Goal: Task Accomplishment & Management: Complete application form

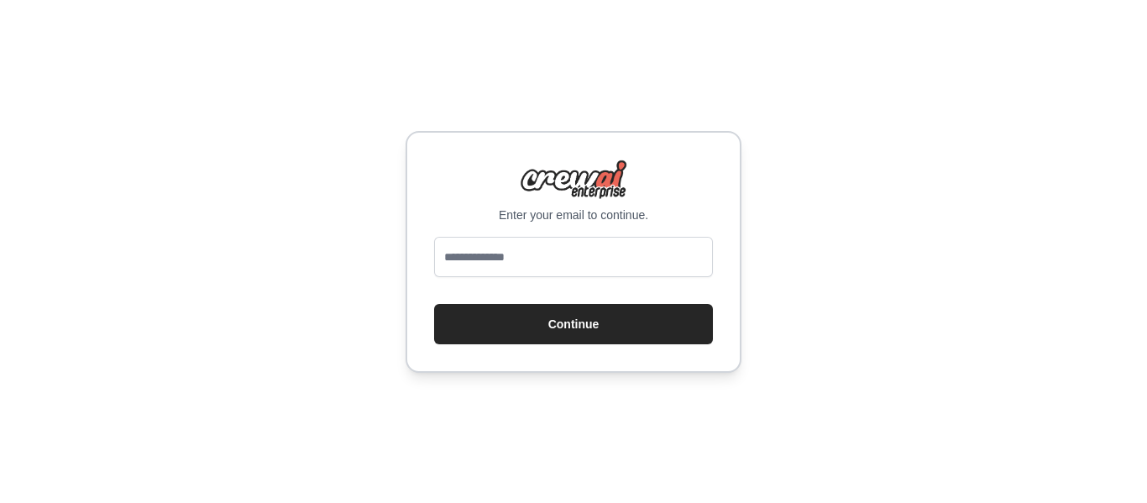
type input "**********"
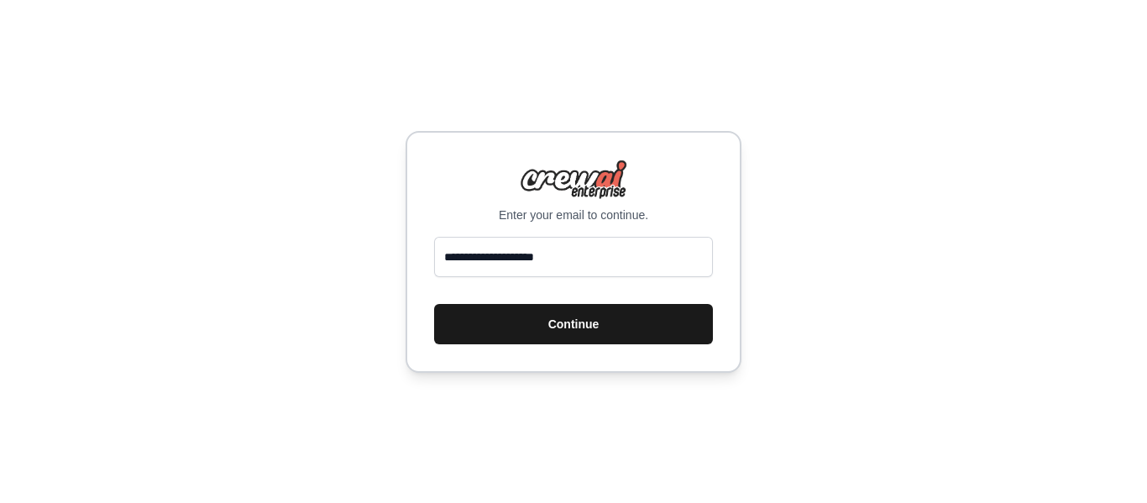
click at [582, 321] on button "Continue" at bounding box center [573, 324] width 279 height 40
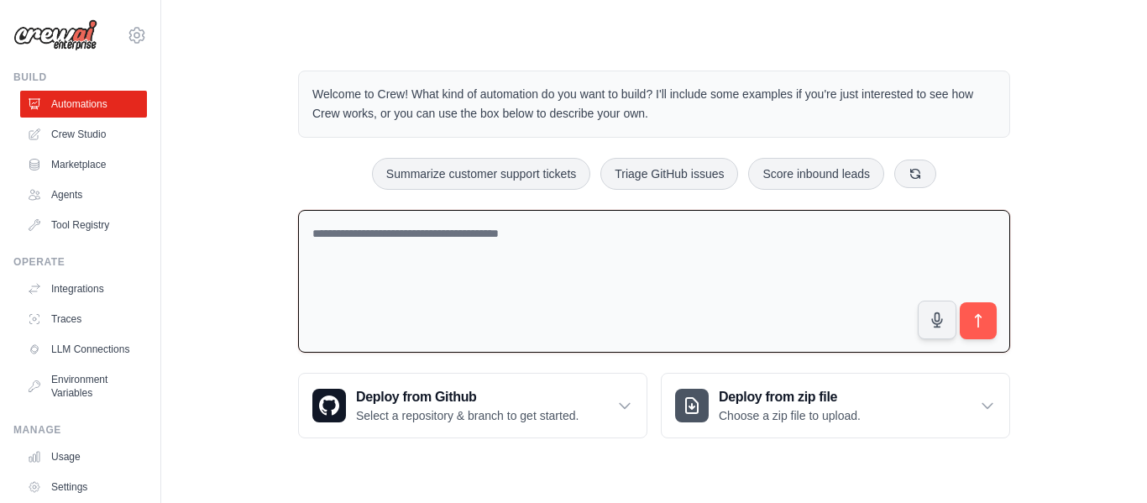
click at [553, 261] on textarea at bounding box center [654, 282] width 712 height 144
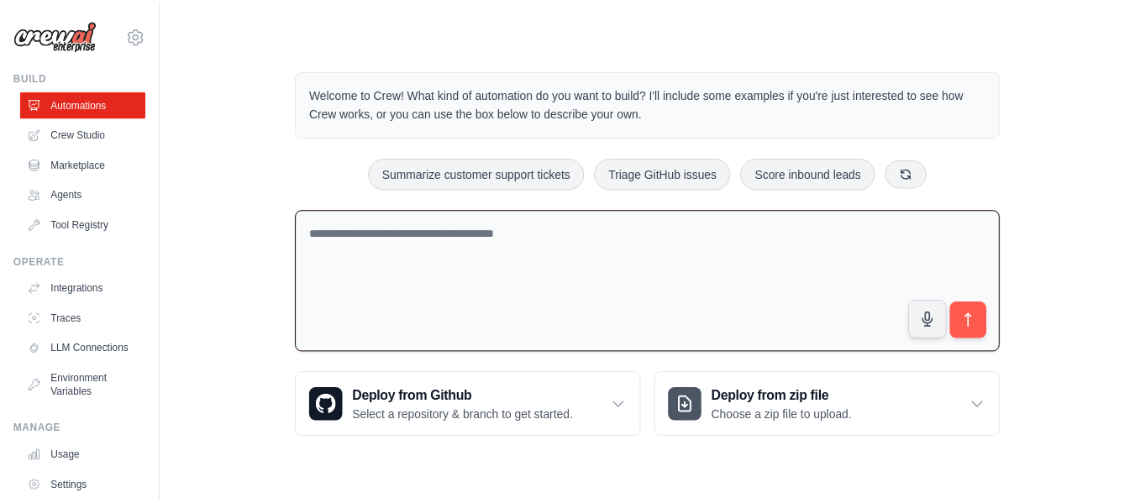
scroll to position [100, 0]
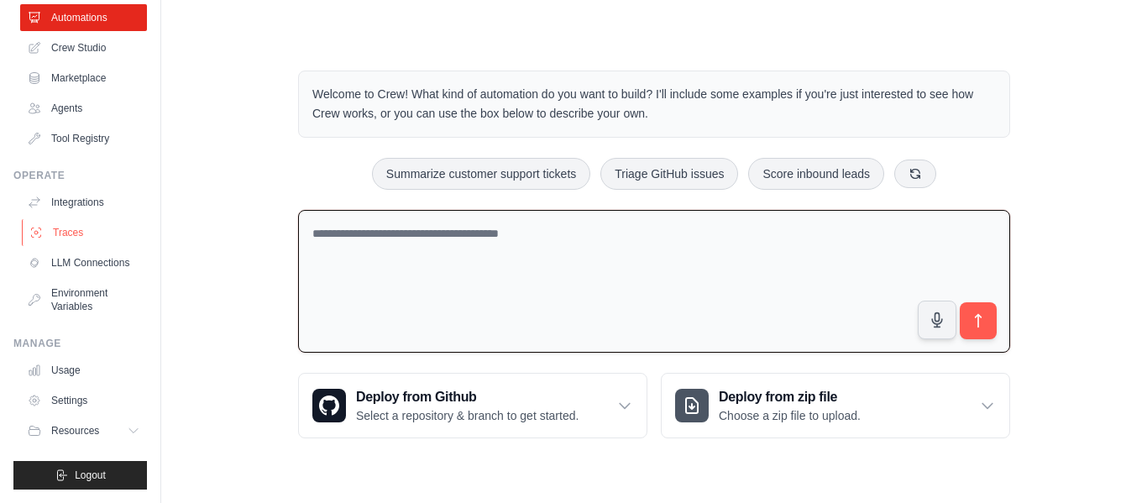
click at [83, 220] on link "Traces" at bounding box center [85, 232] width 127 height 27
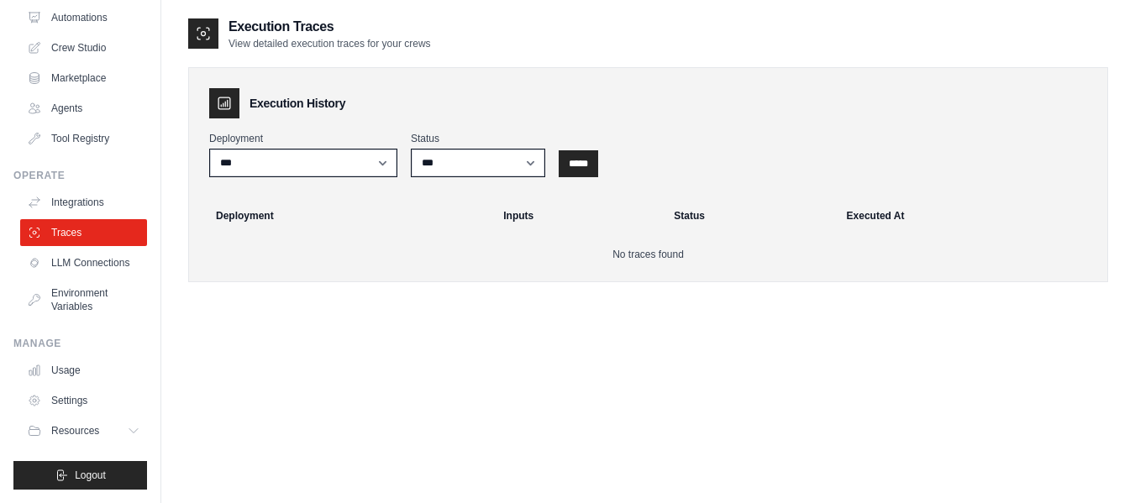
scroll to position [34, 0]
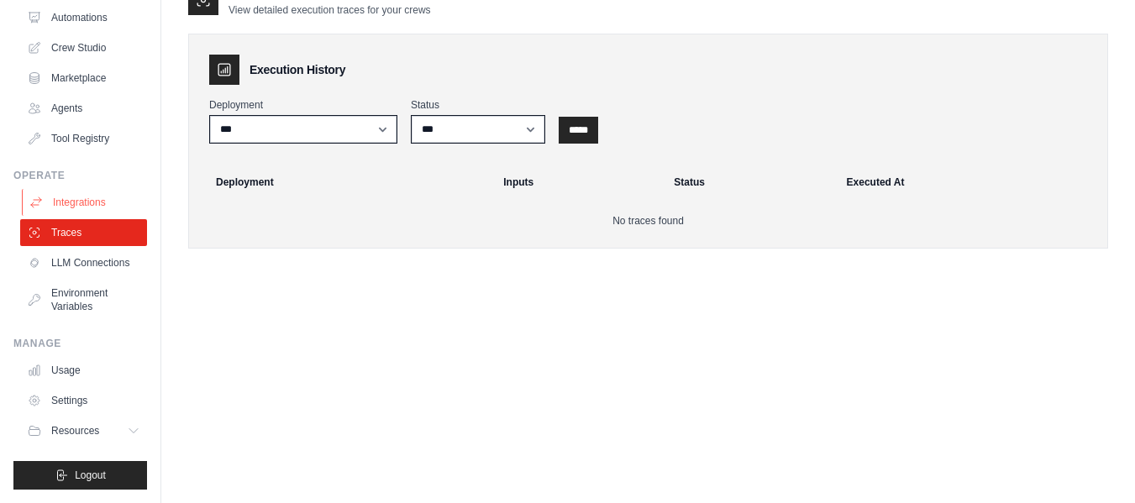
click at [71, 189] on link "Integrations" at bounding box center [85, 202] width 127 height 27
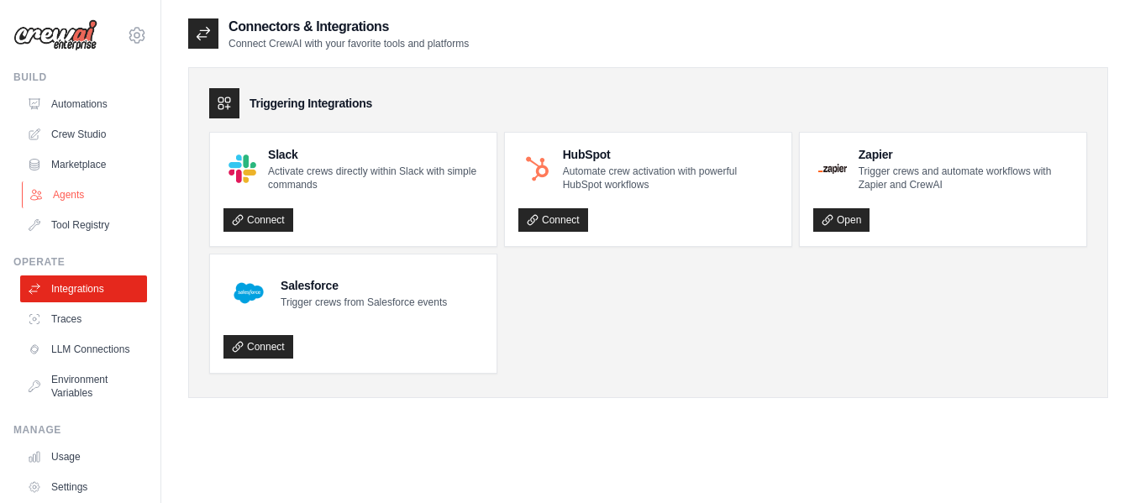
click at [94, 202] on link "Agents" at bounding box center [85, 194] width 127 height 27
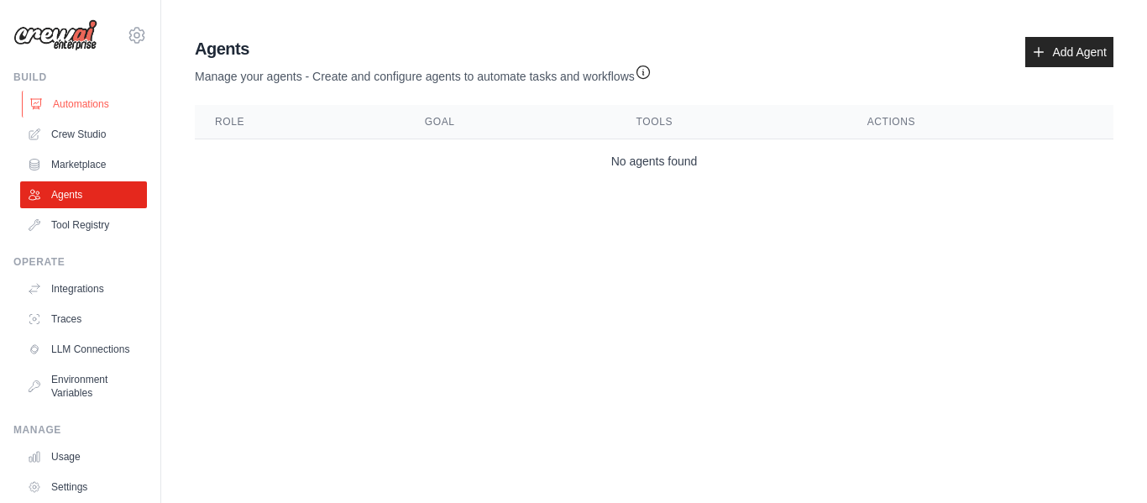
click at [109, 107] on link "Automations" at bounding box center [85, 104] width 127 height 27
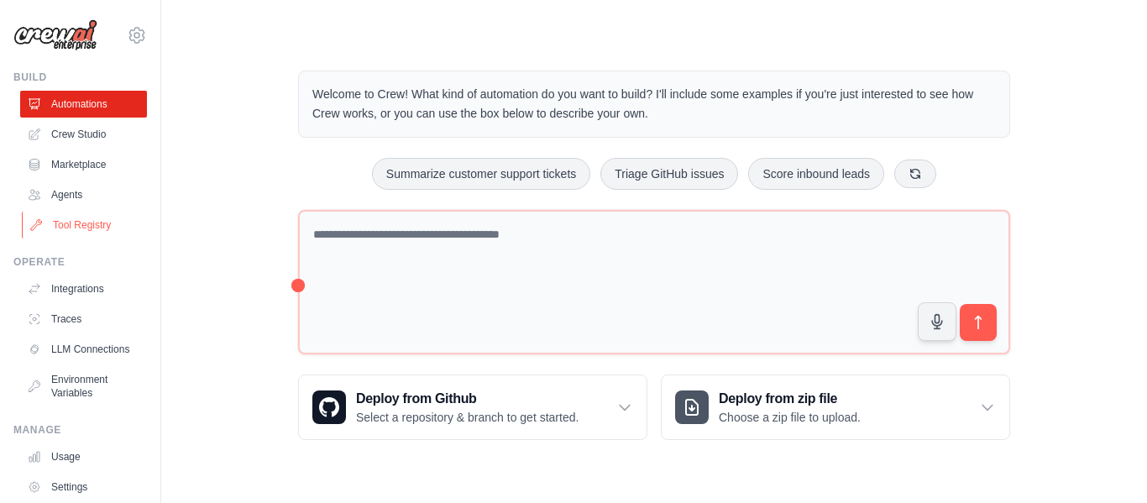
click at [101, 212] on link "Tool Registry" at bounding box center [85, 225] width 127 height 27
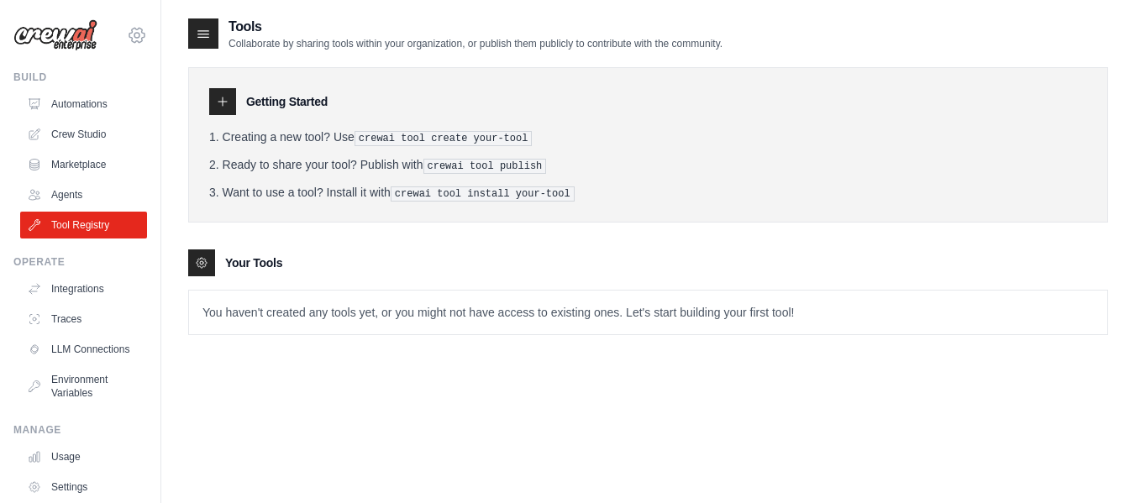
click at [134, 35] on icon at bounding box center [136, 35] width 5 height 5
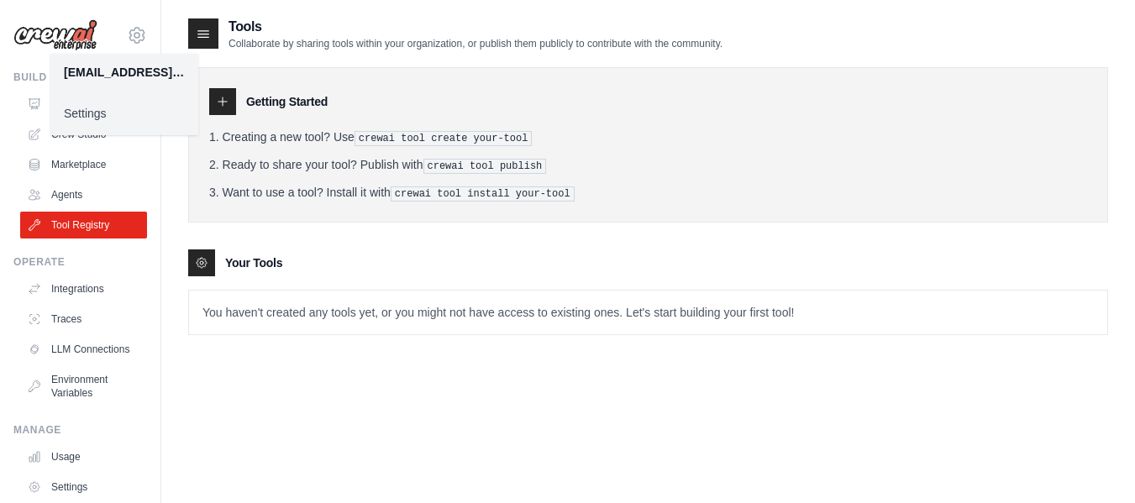
click at [335, 17] on h2 "Tools" at bounding box center [475, 27] width 494 height 20
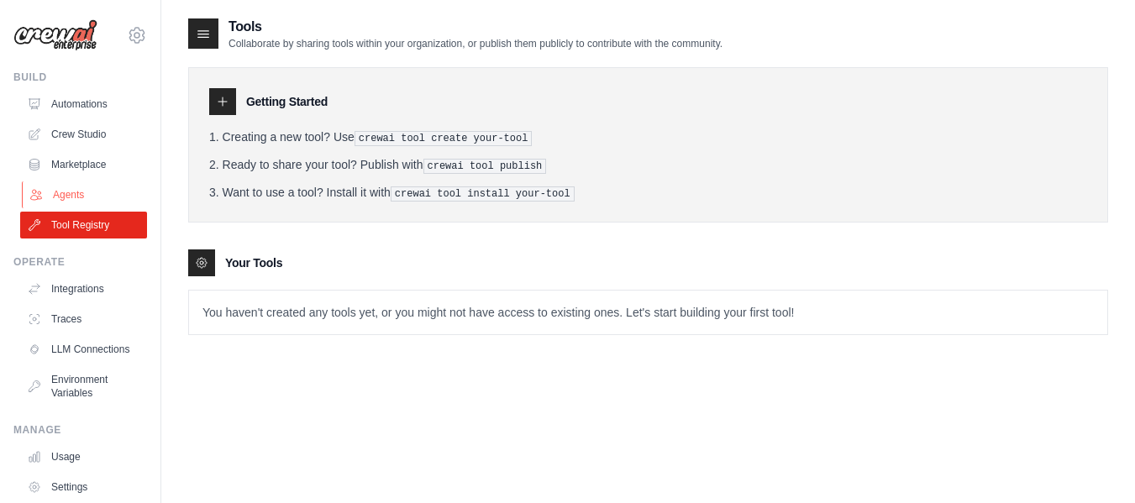
click at [95, 191] on link "Agents" at bounding box center [85, 194] width 127 height 27
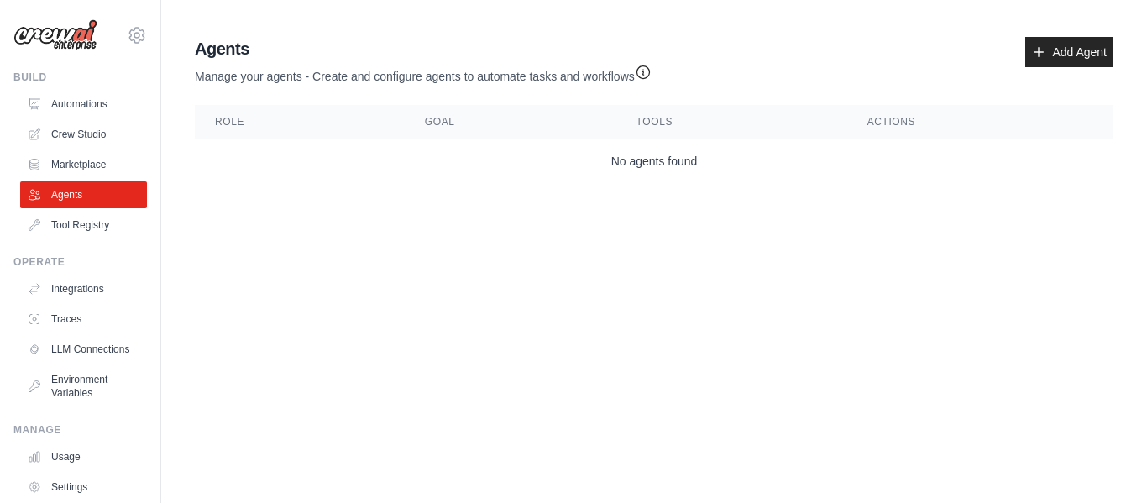
click at [576, 174] on td "No agents found" at bounding box center [654, 161] width 919 height 45
click at [1049, 65] on link "Add Agent" at bounding box center [1069, 52] width 88 height 30
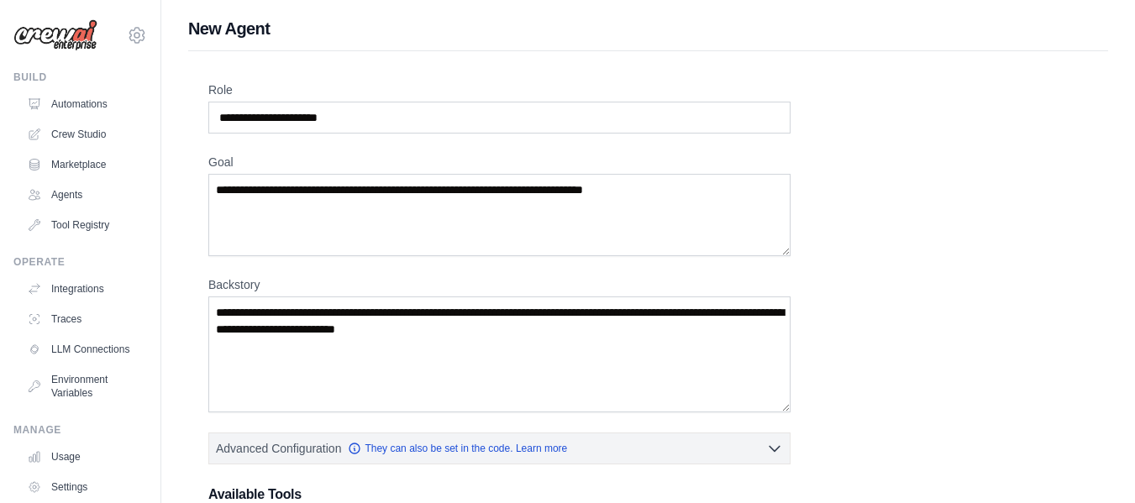
click at [336, 82] on label "Role" at bounding box center [499, 89] width 582 height 17
click at [336, 102] on input "Role" at bounding box center [499, 118] width 582 height 32
drag, startPoint x: 336, startPoint y: 83, endPoint x: 373, endPoint y: 115, distance: 48.8
click at [373, 115] on div "Role" at bounding box center [499, 107] width 582 height 52
click at [373, 115] on input "Role" at bounding box center [499, 118] width 582 height 32
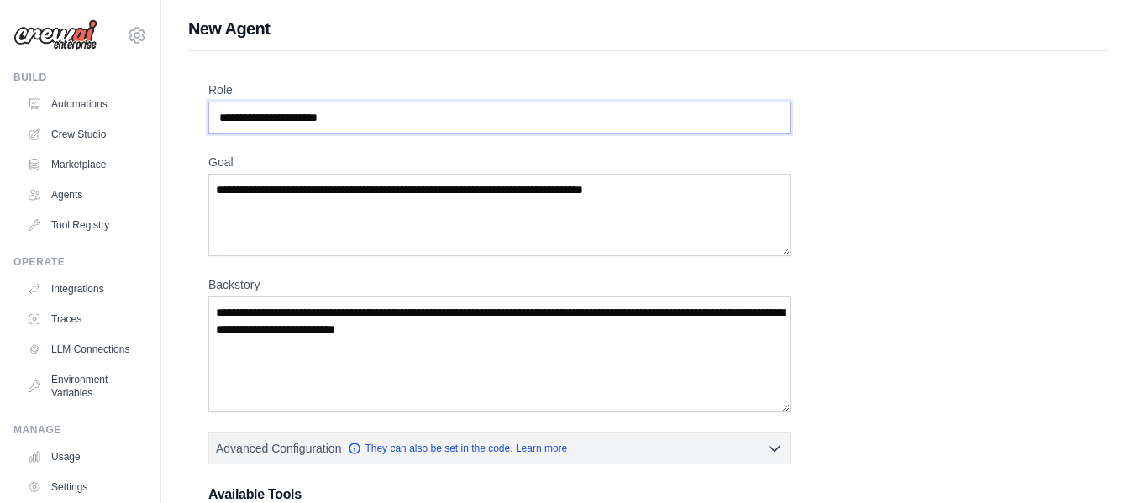
click at [373, 115] on input "Role" at bounding box center [499, 118] width 582 height 32
click at [347, 199] on textarea "Goal" at bounding box center [499, 215] width 582 height 82
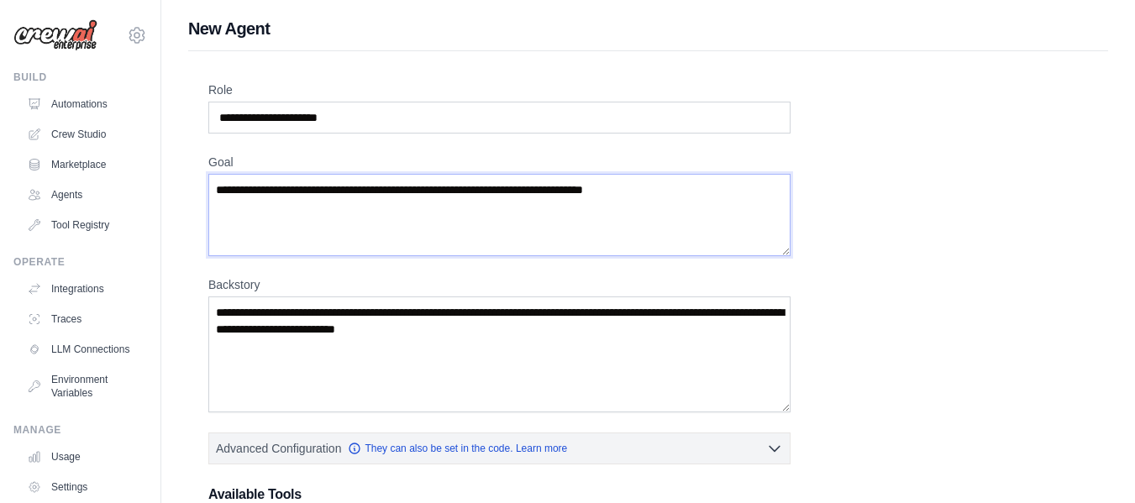
click at [347, 199] on textarea "Goal" at bounding box center [499, 215] width 582 height 82
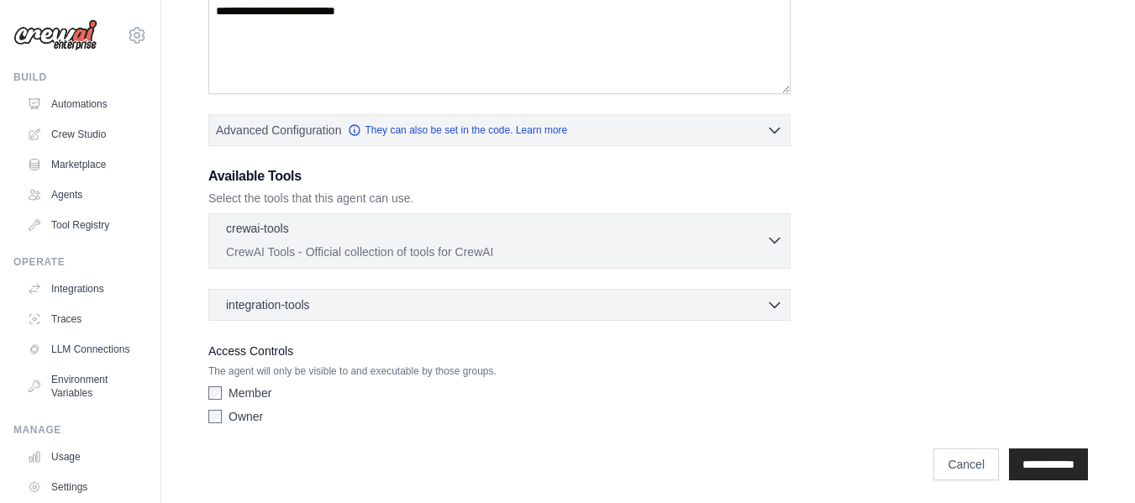
scroll to position [322, 0]
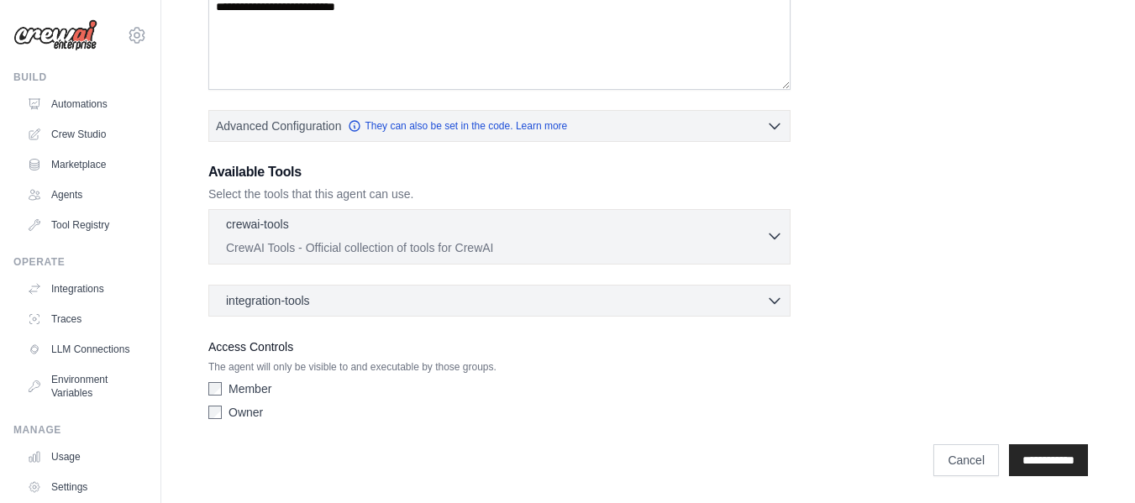
click at [398, 220] on div "crewai-tools 0 selected" at bounding box center [496, 226] width 540 height 20
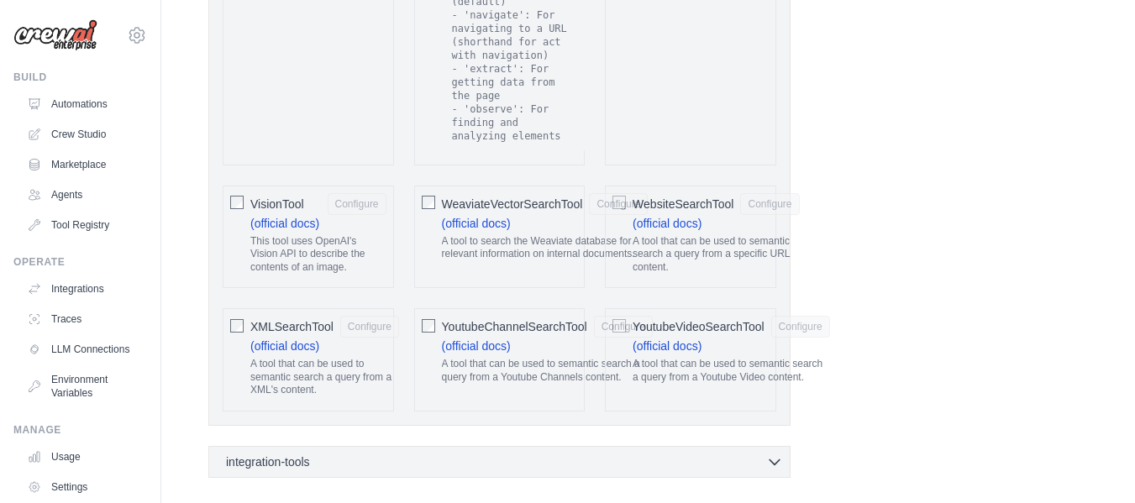
scroll to position [3665, 0]
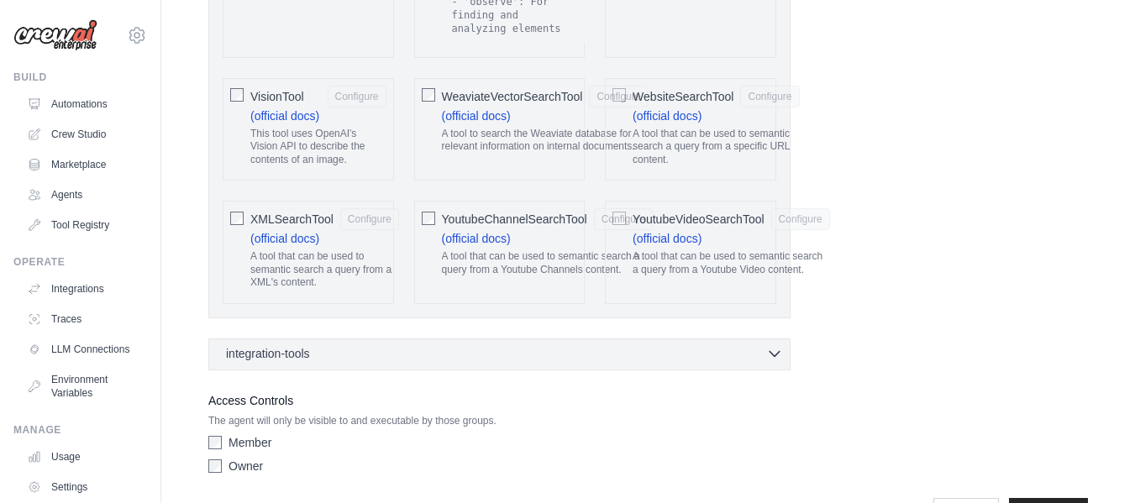
click at [433, 345] on div "integration-tools 0 selected" at bounding box center [504, 353] width 557 height 17
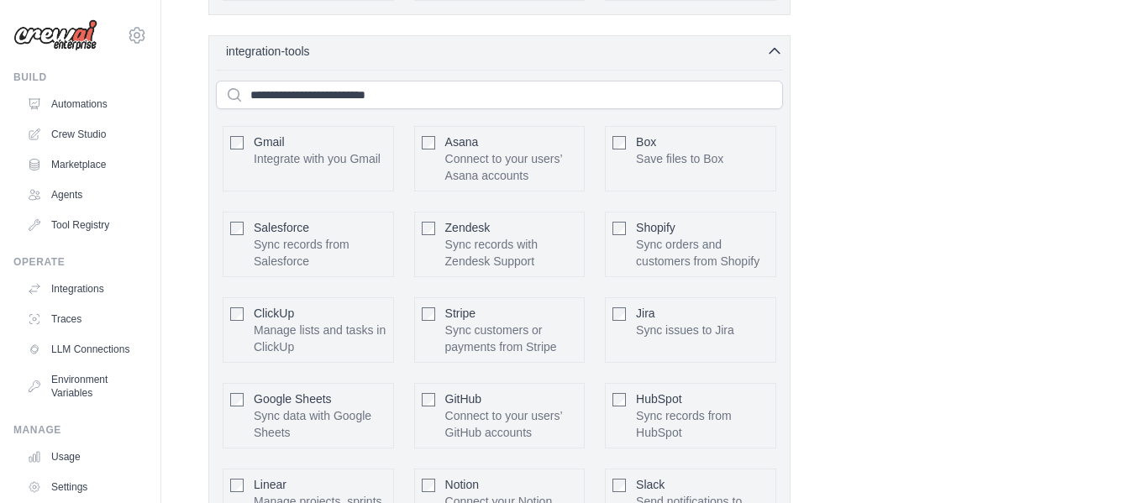
scroll to position [4163, 0]
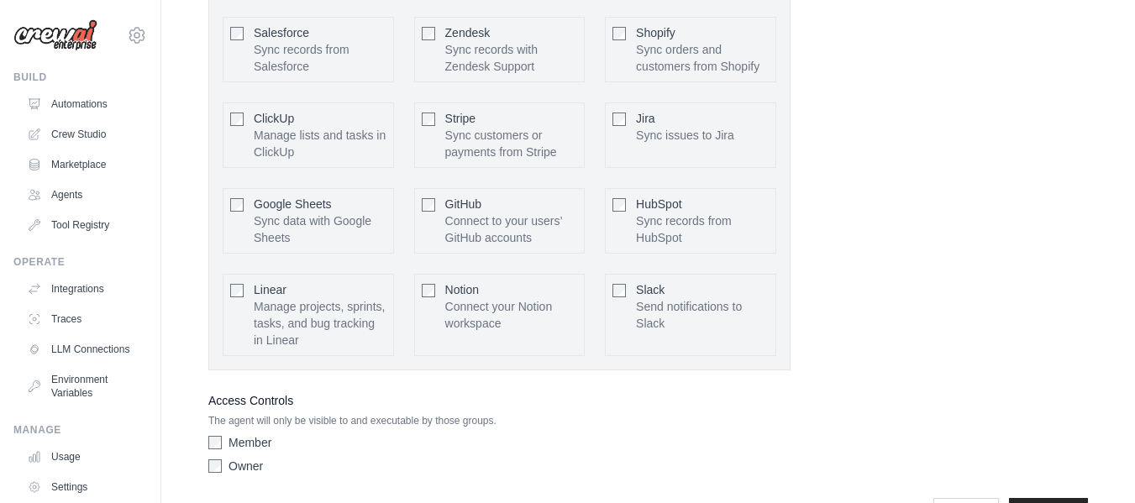
click at [265, 414] on p "The agent will only be visible to and executable by those groups." at bounding box center [499, 420] width 582 height 13
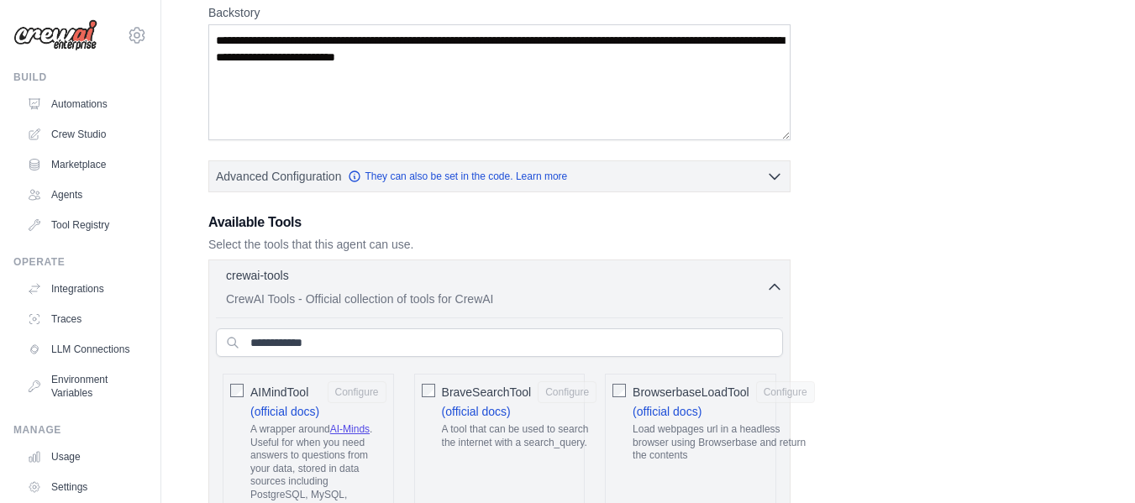
scroll to position [281, 0]
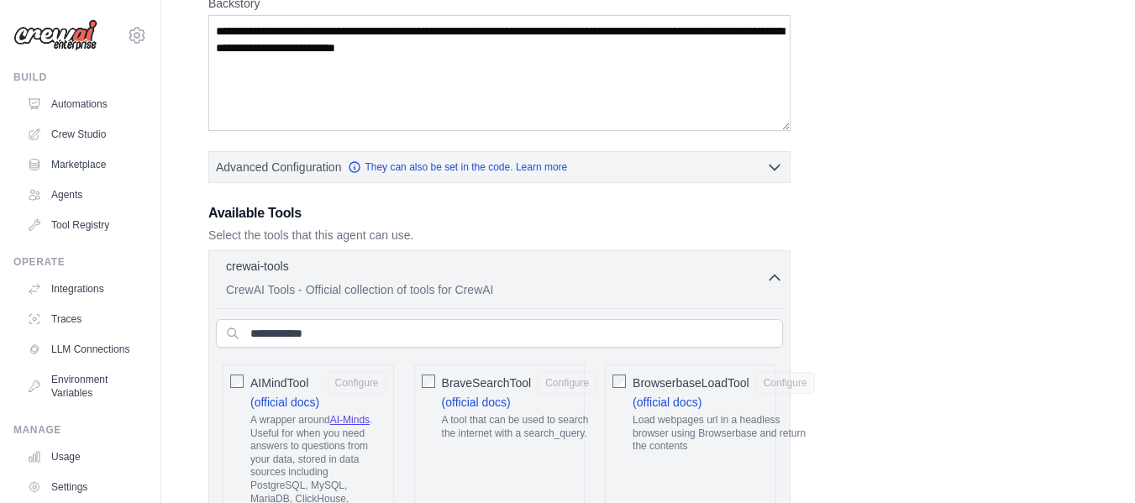
click at [275, 215] on h3 "Available Tools" at bounding box center [499, 213] width 582 height 20
click at [335, 268] on div "crewai-tools 0 selected" at bounding box center [496, 267] width 540 height 20
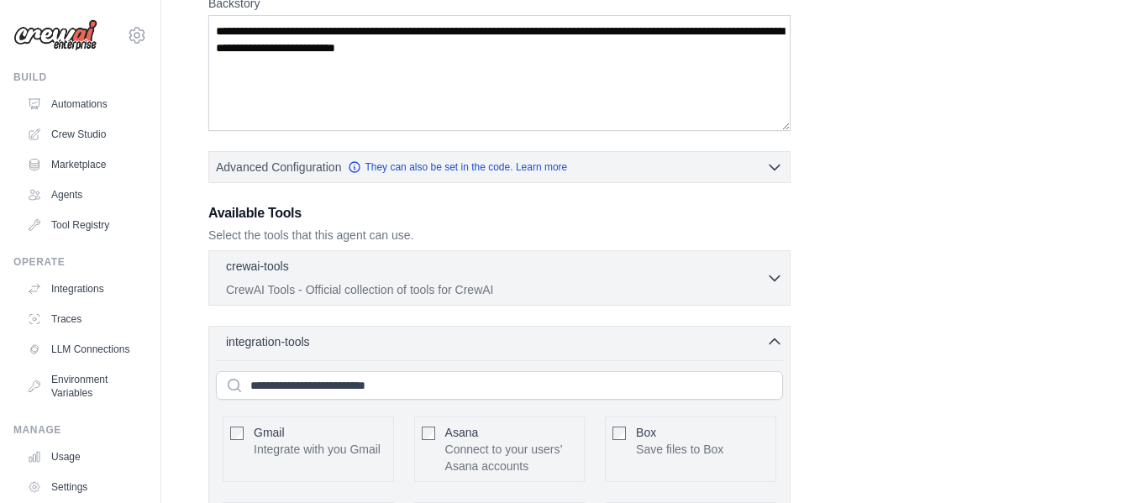
click at [432, 344] on div "integration-tools 0 selected" at bounding box center [504, 341] width 557 height 17
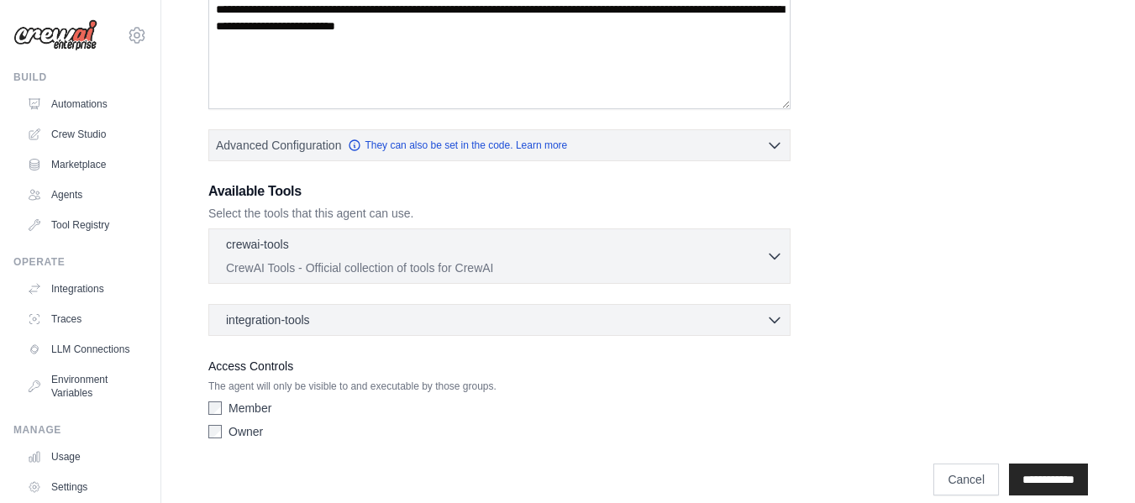
scroll to position [322, 0]
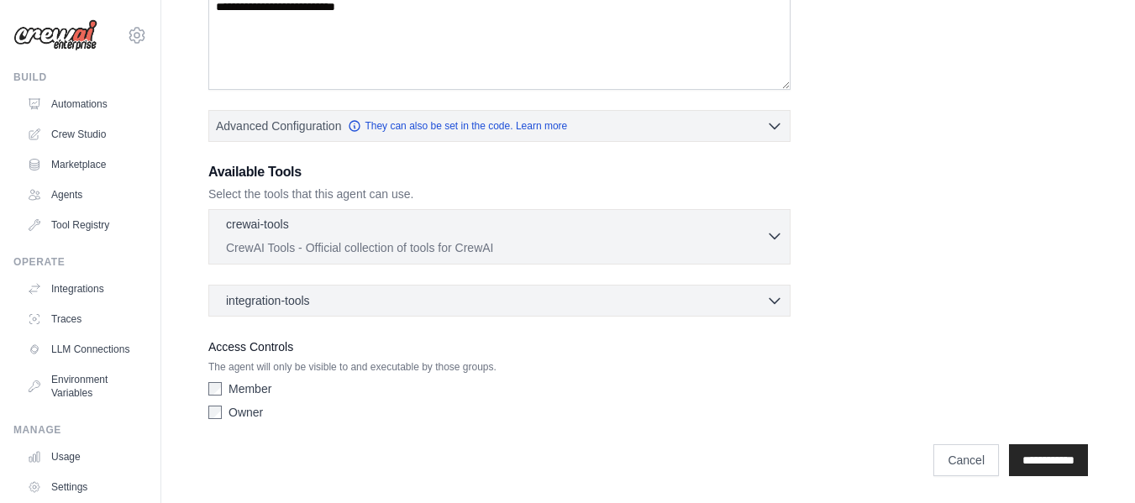
click at [440, 220] on div "crewai-tools 0 selected" at bounding box center [496, 226] width 540 height 20
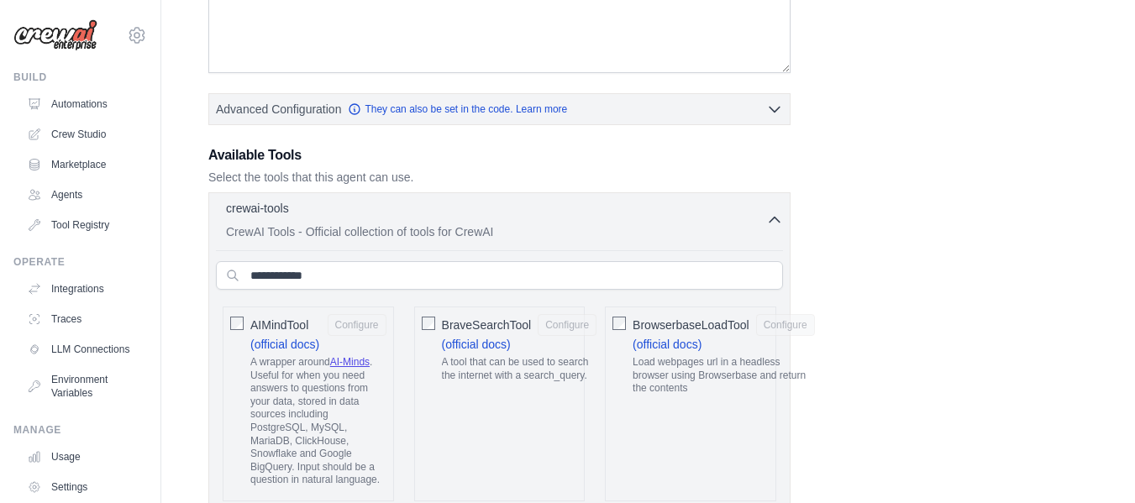
scroll to position [0, 0]
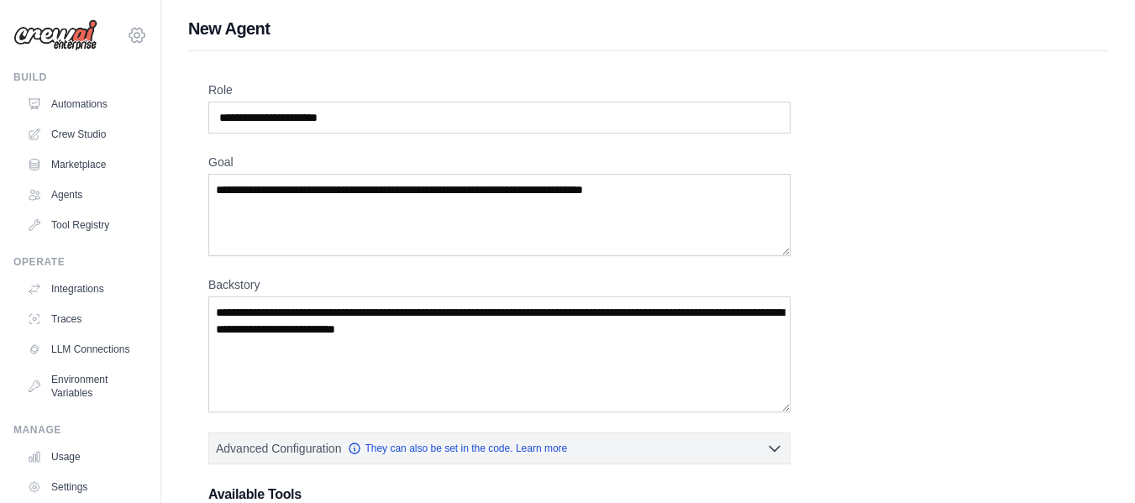
click at [129, 41] on icon at bounding box center [136, 35] width 15 height 14
